Goal: Obtain resource: Download file/media

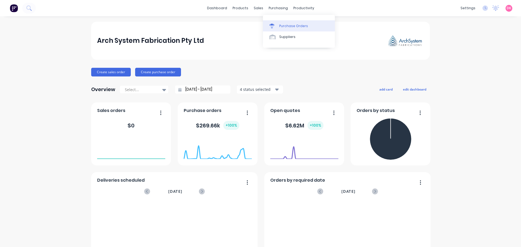
click at [279, 24] on link "Purchase Orders" at bounding box center [299, 25] width 72 height 11
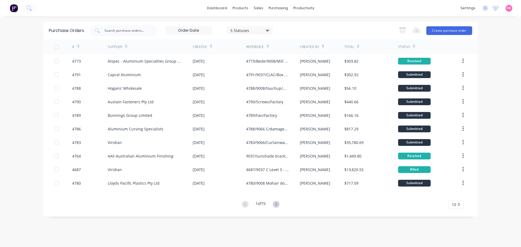
drag, startPoint x: 267, startPoint y: 15, endPoint x: 261, endPoint y: 18, distance: 7.4
click at [125, 34] on div at bounding box center [124, 30] width 68 height 11
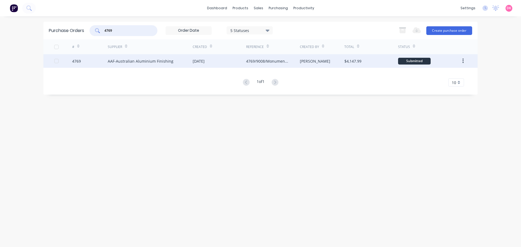
type input "4769"
click at [157, 63] on div "AAF-Australian Aluminium Finishing" at bounding box center [141, 61] width 66 height 6
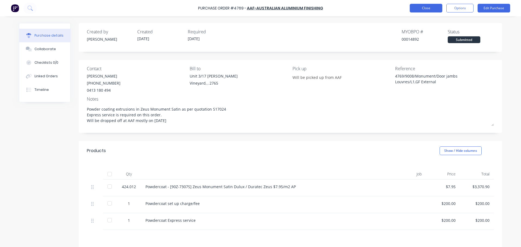
click at [429, 8] on button "Close" at bounding box center [426, 8] width 33 height 9
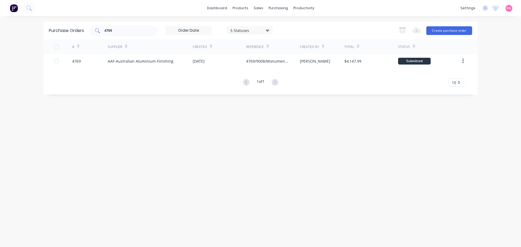
click at [125, 30] on input "4769" at bounding box center [126, 30] width 45 height 5
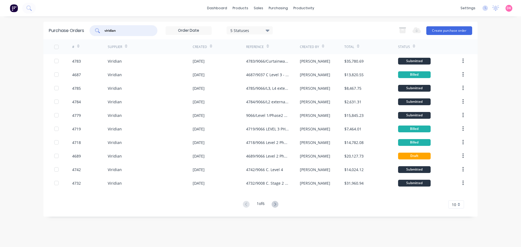
type input "viridian"
click at [457, 206] on div "10" at bounding box center [457, 205] width 16 height 8
click at [457, 195] on div "35" at bounding box center [456, 196] width 15 height 10
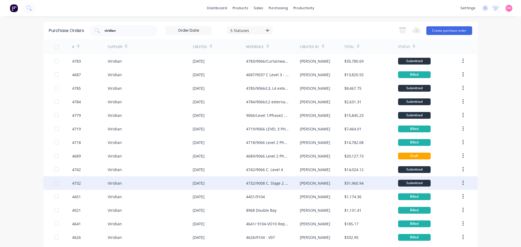
click at [256, 181] on div "4732/9008 C. Stage 2 Phase 1 Ground Floor Windows" at bounding box center [267, 184] width 43 height 6
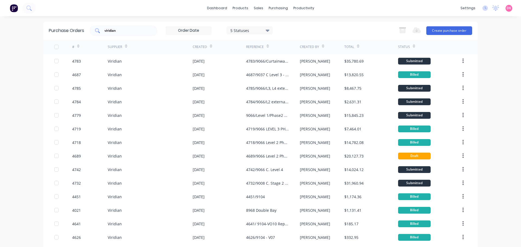
click at [127, 34] on div "viridian" at bounding box center [124, 30] width 68 height 11
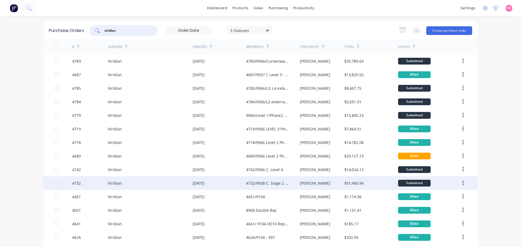
click at [264, 185] on div "4732/9008 C. Stage 2 Phase 1 Ground Floor Windows" at bounding box center [267, 184] width 43 height 6
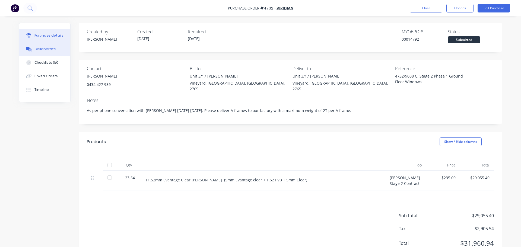
click at [26, 50] on icon at bounding box center [29, 49] width 6 height 5
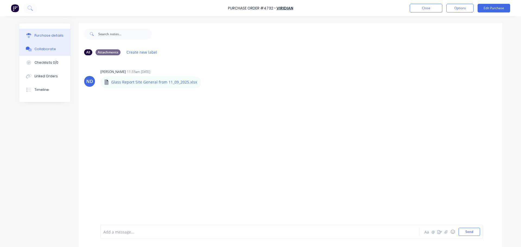
click at [29, 36] on icon at bounding box center [28, 35] width 5 height 5
type textarea "x"
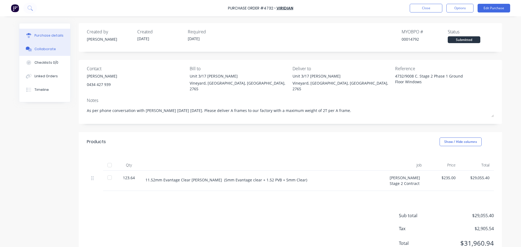
click at [39, 52] on button "Collaborate" at bounding box center [44, 49] width 51 height 14
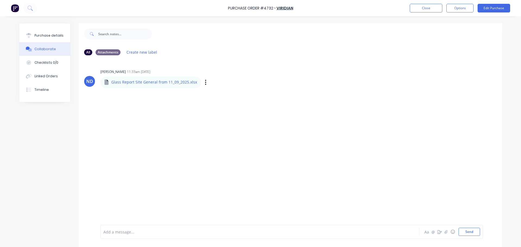
click at [169, 83] on p "Glass Report Site General from 11_09_2025.xlsx" at bounding box center [154, 82] width 86 height 5
click at [203, 81] on div "Labels Download Delete" at bounding box center [233, 82] width 61 height 8
click at [205, 82] on icon "button" at bounding box center [206, 82] width 2 height 6
click at [225, 93] on button "Download" at bounding box center [241, 97] width 61 height 12
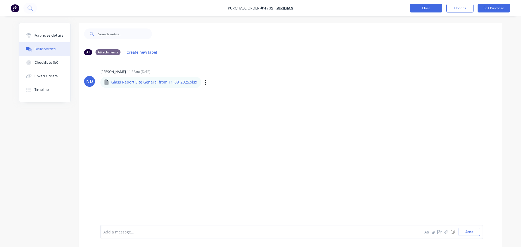
click at [427, 11] on button "Close" at bounding box center [426, 8] width 33 height 9
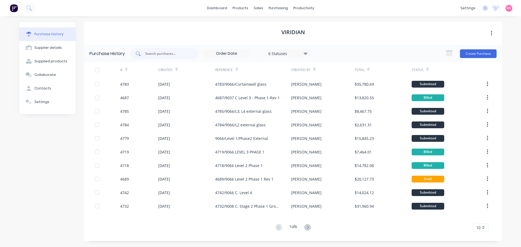
click at [185, 50] on div at bounding box center [164, 53] width 68 height 11
type input "9008"
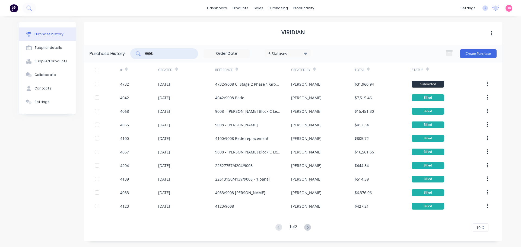
drag, startPoint x: 164, startPoint y: 52, endPoint x: 125, endPoint y: 48, distance: 38.6
click at [125, 48] on div "Purchase History 9008 6 Statuses 6 Statuses Create Purchase" at bounding box center [293, 54] width 418 height 18
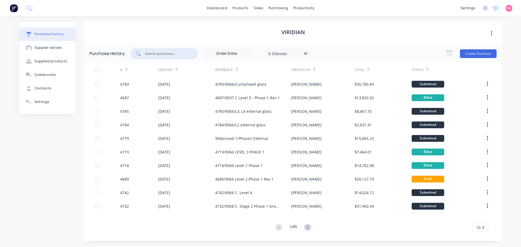
click at [484, 226] on div "10" at bounding box center [481, 228] width 16 height 8
click at [482, 218] on div "35" at bounding box center [480, 219] width 15 height 10
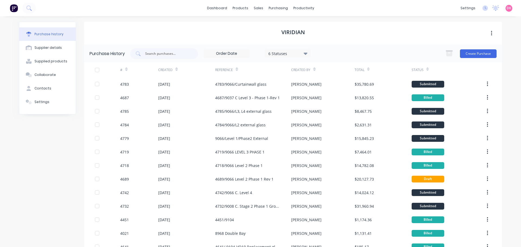
click at [172, 67] on div "Created" at bounding box center [168, 70] width 20 height 10
click at [175, 69] on icon at bounding box center [176, 69] width 2 height 4
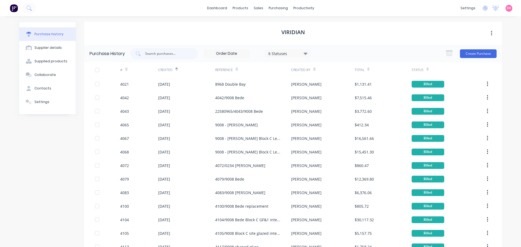
click at [176, 70] on div "Created" at bounding box center [186, 69] width 57 height 15
click at [172, 70] on div "Created" at bounding box center [168, 70] width 20 height 10
click at [175, 66] on div at bounding box center [176, 69] width 2 height 8
